Goal: Task Accomplishment & Management: Manage account settings

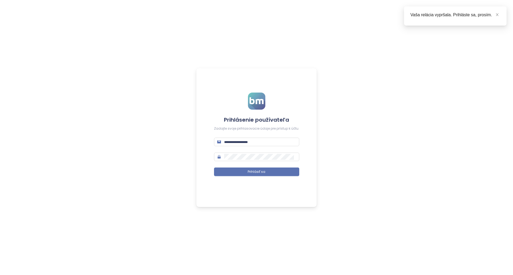
type input "**********"
click at [271, 209] on div "**********" at bounding box center [256, 137] width 513 height 275
click at [252, 173] on span "Prihlásiť sa" at bounding box center [257, 172] width 18 height 5
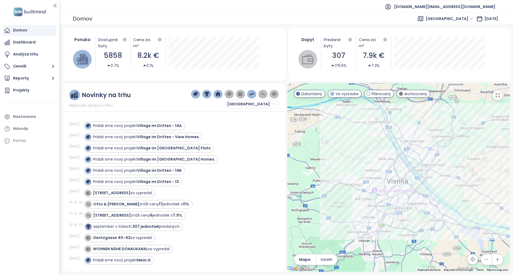
drag, startPoint x: 183, startPoint y: 125, endPoint x: 197, endPoint y: 128, distance: 13.7
click at [197, 128] on div "Pridali sme nový projekt Village im Dritten - 14A ." at bounding box center [178, 126] width 189 height 9
drag, startPoint x: 140, startPoint y: 120, endPoint x: 181, endPoint y: 121, distance: 41.7
click at [181, 121] on div "05. 10. 25 Pridali sme nový projekt Village im Dritten - 14A ." at bounding box center [170, 125] width 203 height 11
copy strong "Village im Dritten - 14A"
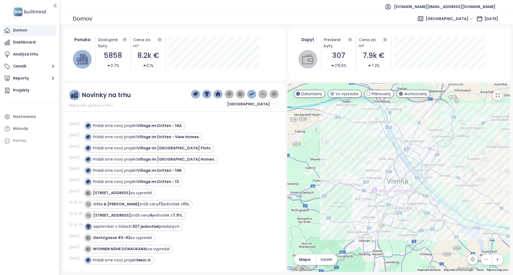
click at [220, 119] on div "05. 10. 25 Pridali sme nový projekt Village im Dritten - 14A . 05. 10. 25 Prida…" at bounding box center [174, 190] width 210 height 151
copy strong "Village im Dritten - View Homes"
drag, startPoint x: 198, startPoint y: 139, endPoint x: 213, endPoint y: 131, distance: 16.6
click at [213, 132] on div "05. 10. 25 Pridali sme nový projekt Village im Dritten - View Homes ." at bounding box center [170, 137] width 203 height 11
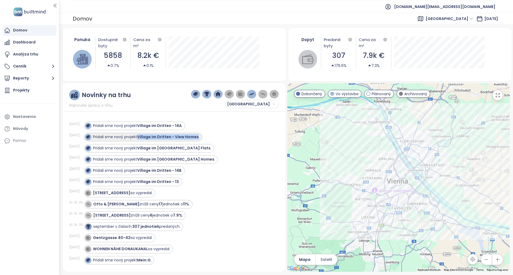
copy strong "Village im Dritten - View Homes"
drag, startPoint x: 199, startPoint y: 138, endPoint x: 235, endPoint y: 139, distance: 36.1
click at [234, 139] on div "Pridali sme nový projekt Village im Dritten - View Homes ." at bounding box center [178, 137] width 189 height 9
click at [235, 139] on div "Pridali sme nový projekt Village im Dritten - View Homes ." at bounding box center [178, 137] width 189 height 9
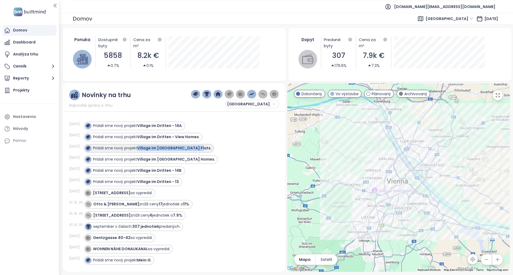
copy strong "Village im Dritten - Park Flats"
drag, startPoint x: 193, startPoint y: 148, endPoint x: 218, endPoint y: 153, distance: 25.2
click at [217, 152] on div "Pridali sme nový projekt Village im Dritten - Park Flats ." at bounding box center [178, 148] width 189 height 9
click at [219, 153] on div "05. 10. 25 Pridali sme nový projekt Village im Dritten - Park Flats ." at bounding box center [170, 148] width 203 height 11
click at [236, 194] on div "LANNESSTRASSE 80 sa vypredal." at bounding box center [178, 193] width 189 height 9
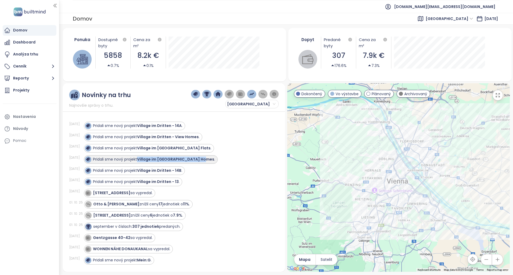
copy strong "Village im Dritten - Park Homes"
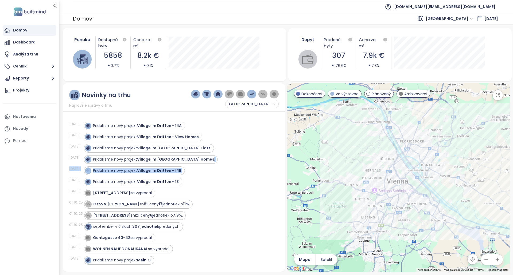
drag, startPoint x: 198, startPoint y: 161, endPoint x: 266, endPoint y: 167, distance: 67.6
click at [266, 167] on div "05. 10. 25 Pridali sme nový projekt Village im Dritten - 14A . 05. 10. 25 Prida…" at bounding box center [174, 190] width 210 height 151
click at [266, 167] on div "Pridali sme nový projekt Village im Dritten - 14B ." at bounding box center [178, 171] width 189 height 9
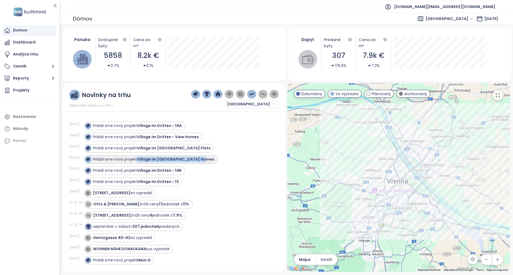
copy strong "Village im Dritten - Park Homes"
drag, startPoint x: 198, startPoint y: 161, endPoint x: 139, endPoint y: 163, distance: 58.5
click at [139, 163] on div "Pridali sme nový projekt Village im Dritten - Park Homes ." at bounding box center [151, 159] width 134 height 9
copy strong "Village im Dritten - 14B"
drag, startPoint x: 182, startPoint y: 171, endPoint x: 191, endPoint y: 174, distance: 9.4
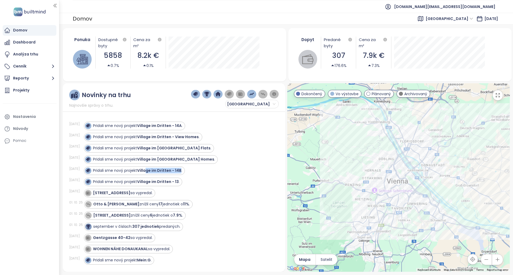
click at [152, 174] on div "Pridali sme nový projekt Village im Dritten - 14B ." at bounding box center [133, 171] width 97 height 6
click at [238, 177] on div "05. 10. 25 Pridali sme nový projekt Village im Dritten - 13 ." at bounding box center [170, 182] width 203 height 11
drag, startPoint x: 179, startPoint y: 183, endPoint x: 182, endPoint y: 192, distance: 9.3
click at [182, 192] on div "05. 10. 25 Pridali sme nový projekt Village im Dritten - 14A . 05. 10. 25 Prida…" at bounding box center [174, 190] width 210 height 151
click at [184, 189] on div "LANNESSTRASSE 80 sa vypredal." at bounding box center [178, 193] width 189 height 9
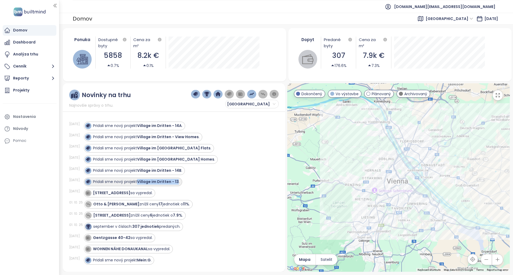
copy strong "Village im Dritten - 13"
drag, startPoint x: 179, startPoint y: 184, endPoint x: 200, endPoint y: 184, distance: 20.9
click at [200, 184] on div "Pridali sme nový projekt Village im Dritten - 13 ." at bounding box center [178, 182] width 189 height 9
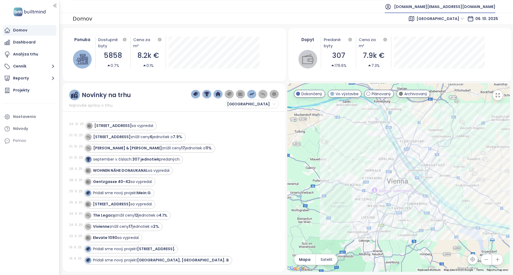
click at [464, 1] on span "[DOMAIN_NAME][EMAIL_ADDRESS][DOMAIN_NAME]" at bounding box center [444, 6] width 101 height 13
click at [460, 23] on span "Odhlásiť sa" at bounding box center [456, 21] width 21 height 5
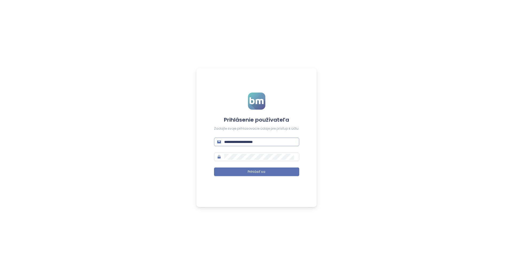
click at [272, 142] on input "**********" at bounding box center [260, 142] width 72 height 6
click at [272, 141] on input "**********" at bounding box center [260, 142] width 72 height 6
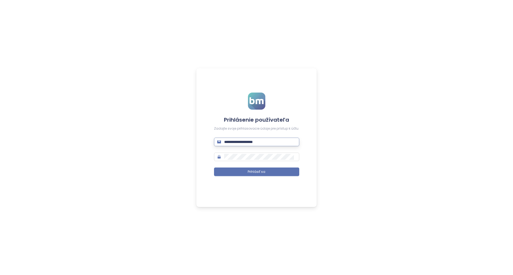
paste input "text"
type input "**********"
click at [256, 169] on button "Prihlásiť sa" at bounding box center [256, 172] width 85 height 9
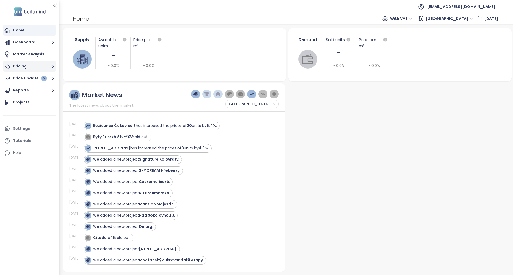
click at [35, 63] on button "Pricing" at bounding box center [30, 66] width 54 height 11
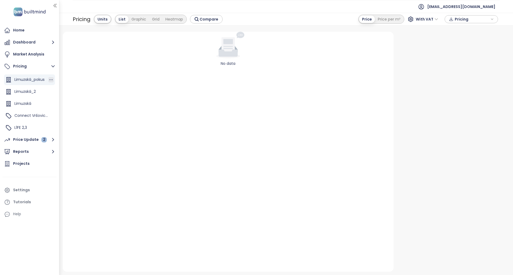
click at [48, 81] on icon "button" at bounding box center [50, 79] width 5 height 5
click at [48, 91] on icon "button" at bounding box center [50, 91] width 5 height 5
click at [57, 86] on div "Home Dashboard Market Analysis Pricing Limuzská_pokus Limuzská_2 Limuzská Conne…" at bounding box center [29, 122] width 59 height 195
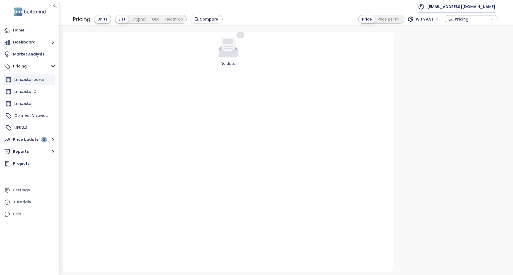
click at [468, 6] on span "daramis@daramis.com" at bounding box center [461, 6] width 68 height 13
click at [22, 89] on span "Limuzská_2" at bounding box center [24, 91] width 21 height 5
click at [26, 85] on div "Limuzská_pokus" at bounding box center [29, 80] width 51 height 11
click at [26, 108] on div "Limuzská" at bounding box center [29, 104] width 51 height 11
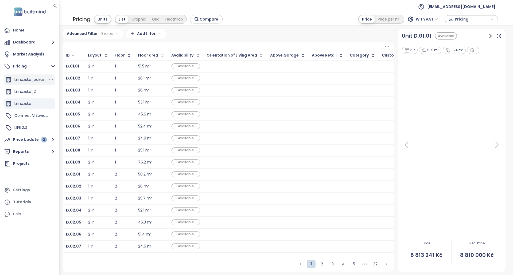
click at [31, 82] on span "Limuzská_pokus" at bounding box center [29, 79] width 30 height 5
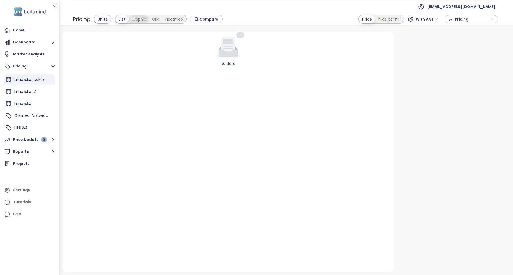
click at [138, 21] on div "Graphic" at bounding box center [138, 18] width 21 height 7
click at [104, 17] on div "List" at bounding box center [101, 18] width 12 height 7
drag, startPoint x: 59, startPoint y: 83, endPoint x: 65, endPoint y: 84, distance: 5.8
click at [65, 84] on div at bounding box center [64, 137] width 3 height 275
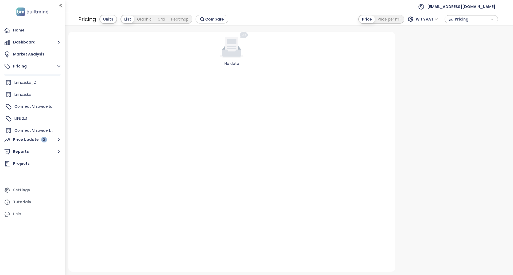
scroll to position [24, 0]
click at [54, 117] on icon "button" at bounding box center [56, 115] width 5 height 5
click at [42, 117] on span "Connect Vršovice 1,2,3,4,6" at bounding box center [38, 115] width 48 height 5
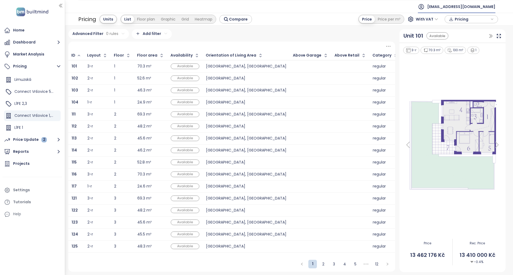
click at [463, 5] on span "daramis@daramis.com" at bounding box center [461, 6] width 68 height 13
click at [460, 18] on li "Log out" at bounding box center [467, 21] width 53 height 11
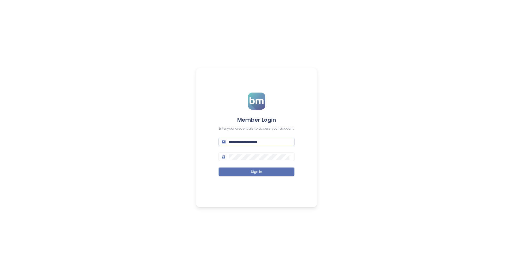
click at [268, 141] on input "**********" at bounding box center [260, 142] width 63 height 6
type input "**********"
click at [244, 172] on button "Sign In" at bounding box center [257, 172] width 76 height 9
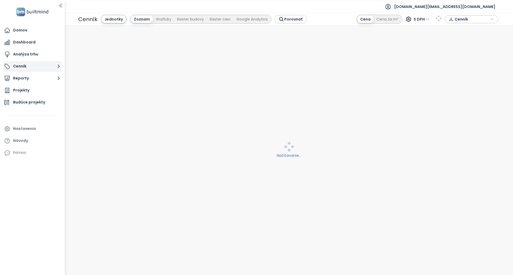
click at [32, 67] on button "Cenník" at bounding box center [32, 66] width 59 height 11
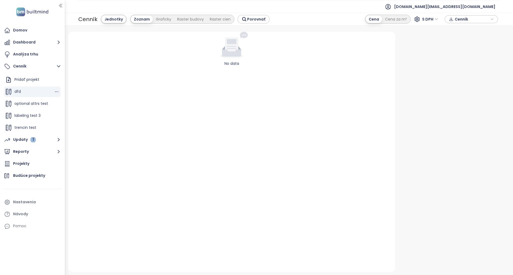
click at [49, 92] on div "dfd" at bounding box center [32, 92] width 57 height 11
click at [54, 93] on icon "button" at bounding box center [56, 91] width 5 height 5
click at [46, 97] on div "dfd" at bounding box center [32, 92] width 57 height 11
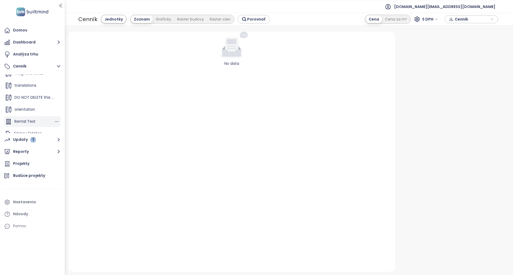
scroll to position [144, 0]
click at [54, 114] on icon "button" at bounding box center [56, 115] width 5 height 5
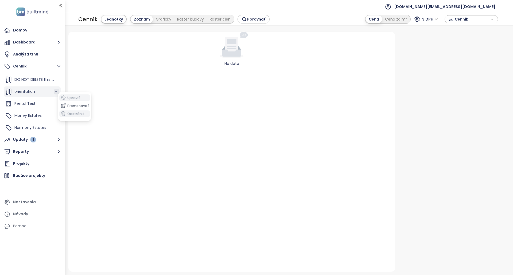
click at [54, 92] on icon "button" at bounding box center [56, 91] width 5 height 5
click at [55, 104] on icon "button" at bounding box center [56, 104] width 3 height 1
click at [206, 72] on div "No data" at bounding box center [231, 152] width 327 height 240
click at [472, 7] on span "test.sk@builtmind.com" at bounding box center [444, 6] width 101 height 13
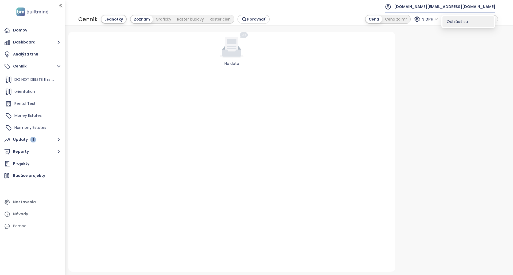
click at [467, 22] on span "Odhlásiť sa" at bounding box center [457, 21] width 21 height 5
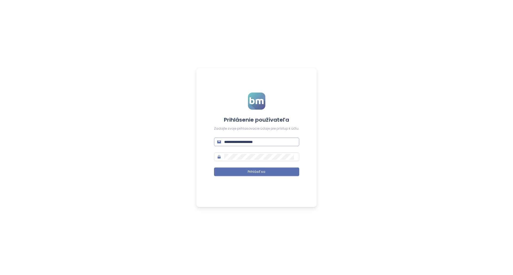
click at [270, 144] on input "**********" at bounding box center [260, 142] width 72 height 6
paste input "text"
type input "**********"
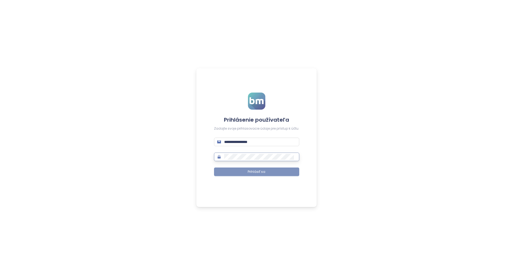
click at [248, 171] on span "Prihlásiť sa" at bounding box center [257, 172] width 18 height 5
click at [253, 168] on button "Prihlásiť sa" at bounding box center [256, 172] width 85 height 9
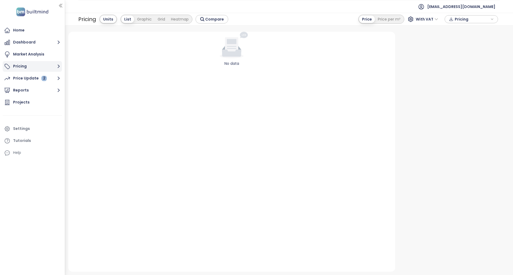
click at [52, 71] on button "Pricing" at bounding box center [32, 66] width 59 height 11
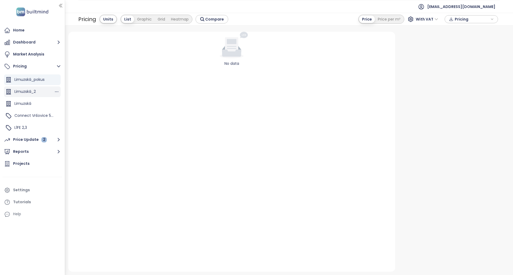
click at [41, 96] on div "Limuzská_2" at bounding box center [32, 92] width 57 height 11
click at [38, 103] on div "Limuzská" at bounding box center [32, 104] width 57 height 11
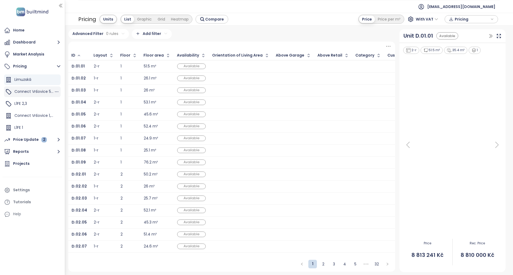
click at [37, 95] on div "Connect Vršovice 5,7,8,9" at bounding box center [34, 91] width 40 height 7
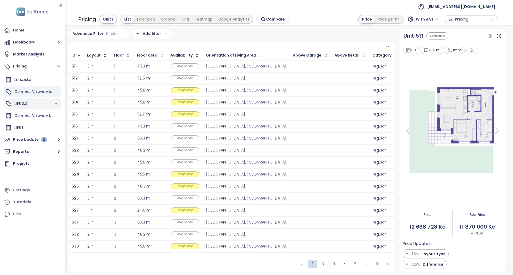
click at [35, 106] on div "L1FE 2,3" at bounding box center [32, 104] width 57 height 11
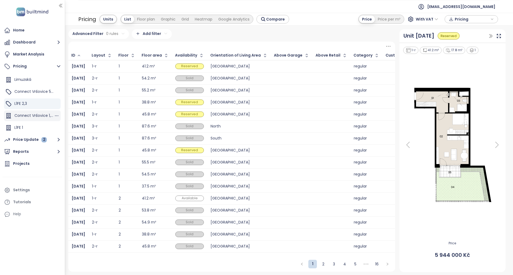
click at [30, 116] on span "Connect Vršovice 1,2,3,4,6" at bounding box center [38, 115] width 48 height 5
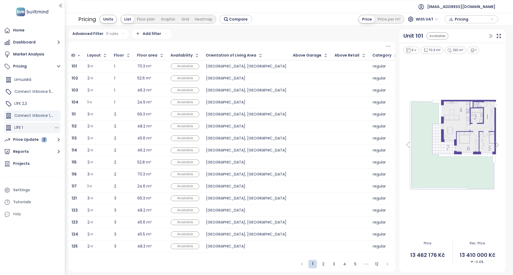
click at [26, 126] on div "L1FE 1" at bounding box center [32, 128] width 57 height 11
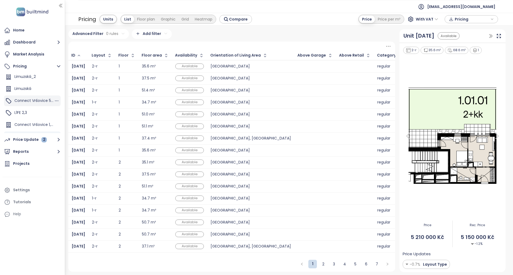
scroll to position [0, 0]
click at [32, 81] on span "Limuzská_pokus" at bounding box center [29, 79] width 30 height 5
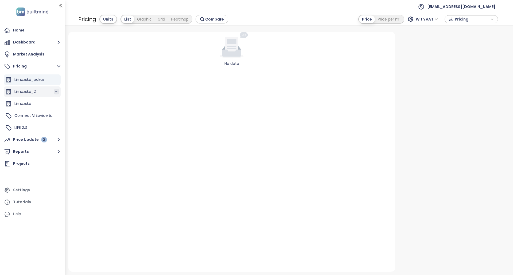
click at [54, 92] on icon "button" at bounding box center [56, 91] width 5 height 5
click at [77, 83] on div "No data" at bounding box center [231, 152] width 327 height 240
click at [462, 6] on span "tomer@daramis.com" at bounding box center [461, 6] width 68 height 13
click at [454, 19] on span "Log out" at bounding box center [457, 21] width 14 height 5
